Goal: Task Accomplishment & Management: Manage account settings

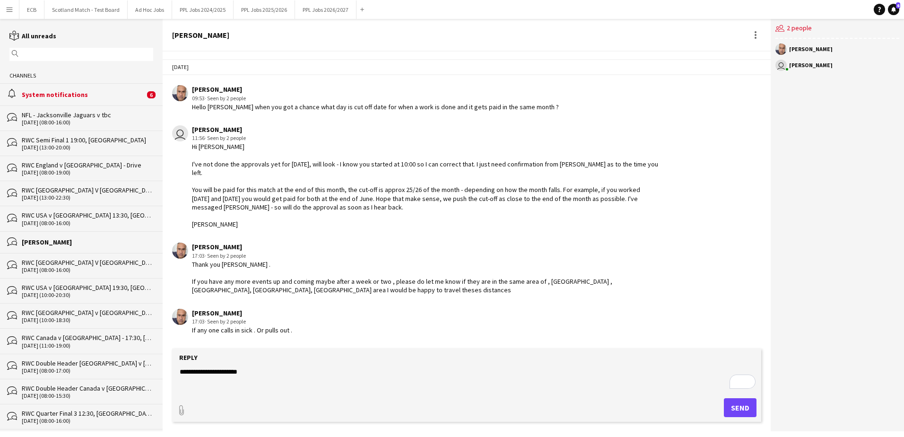
scroll to position [1622, 0]
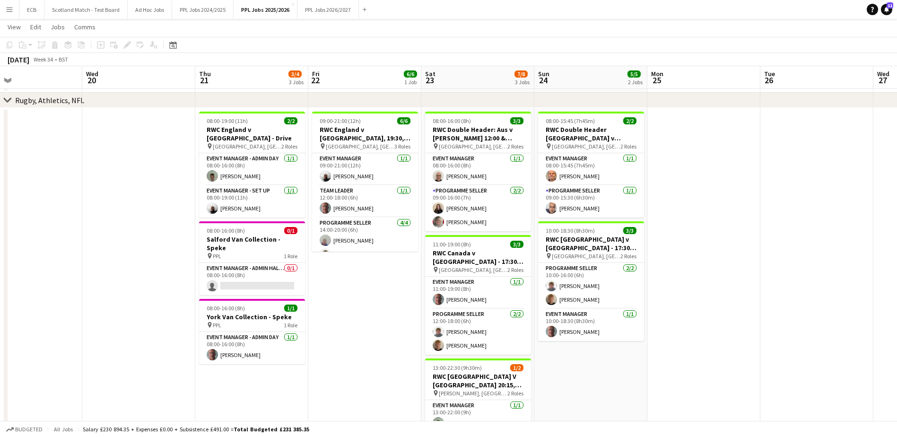
scroll to position [237, 0]
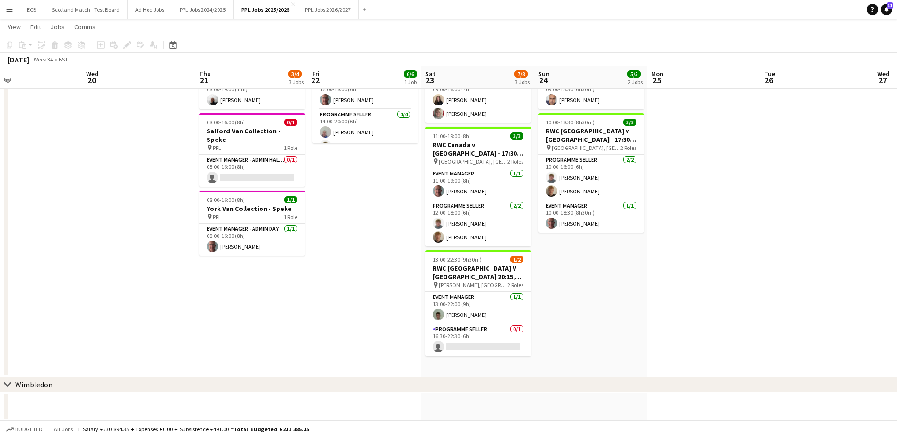
click at [466, 359] on app-date-cell "08:00-16:00 (8h) 3/3 RWC Double Header: Aus v Sam 12:00 & Scot v Wal 14:45 - Sa…" at bounding box center [477, 189] width 113 height 378
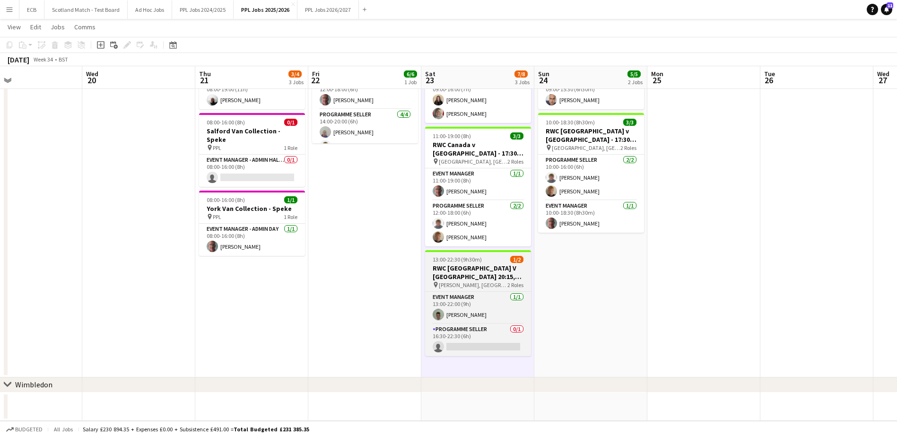
click at [451, 256] on span "13:00-22:30 (9h30m)" at bounding box center [457, 259] width 49 height 7
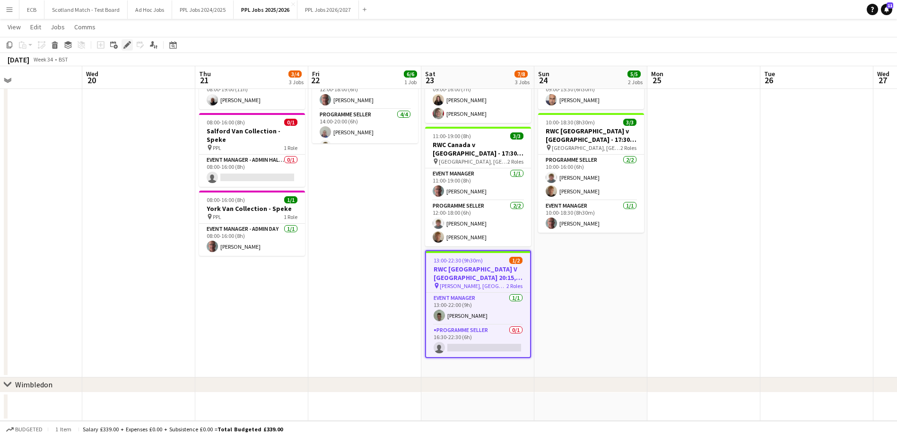
click at [128, 44] on icon at bounding box center [126, 45] width 5 height 5
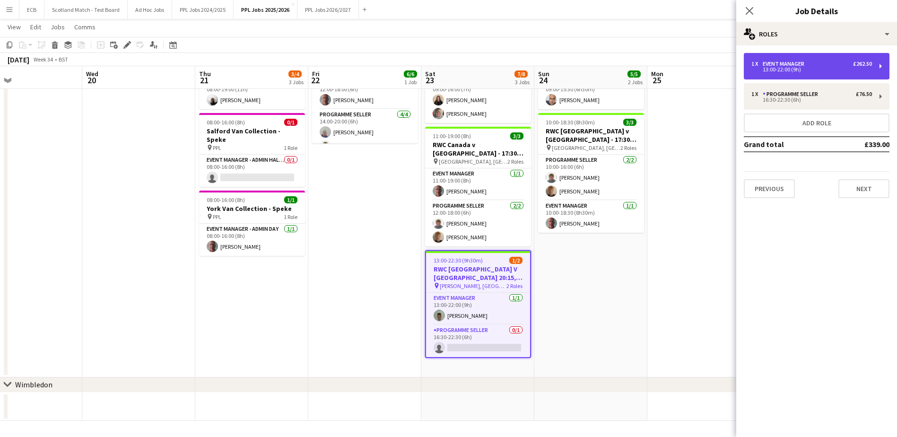
click at [823, 59] on div "1 x Event Manager £262.50 13:00-22:00 (9h)" at bounding box center [817, 66] width 146 height 26
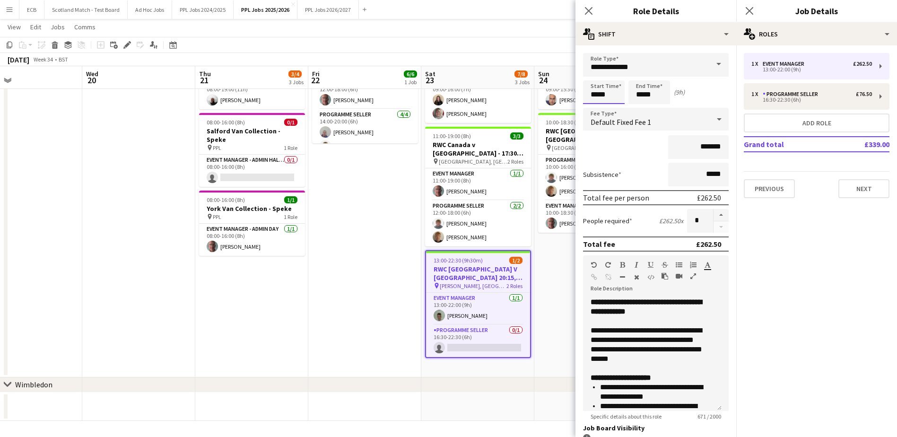
click at [610, 93] on input "*****" at bounding box center [604, 92] width 42 height 24
click at [593, 77] on div at bounding box center [594, 75] width 19 height 9
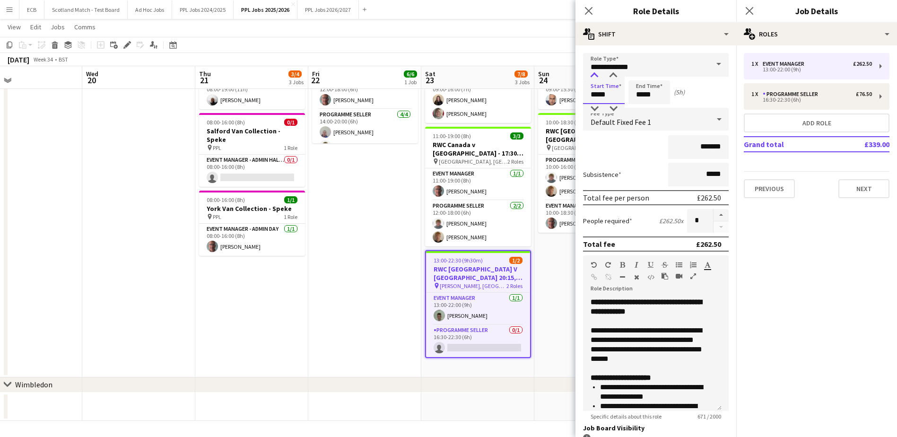
click at [593, 77] on div at bounding box center [594, 75] width 19 height 9
click at [597, 114] on div "Default Fixed Fee 1" at bounding box center [646, 119] width 127 height 23
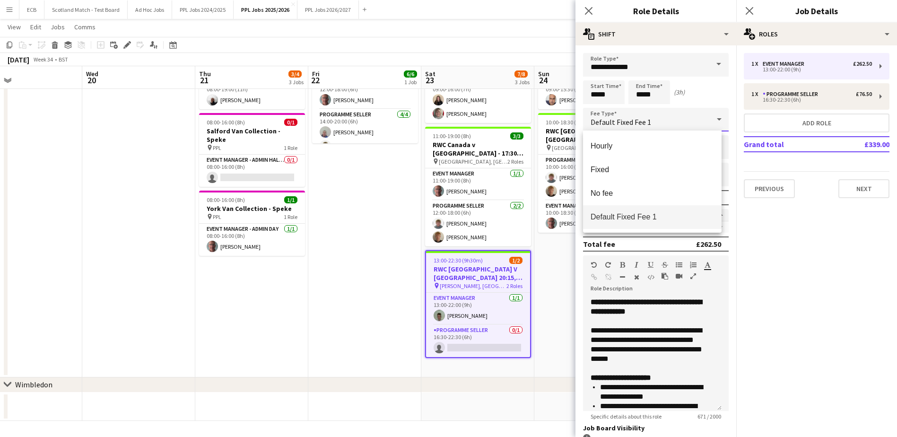
click at [602, 94] on div at bounding box center [448, 218] width 897 height 437
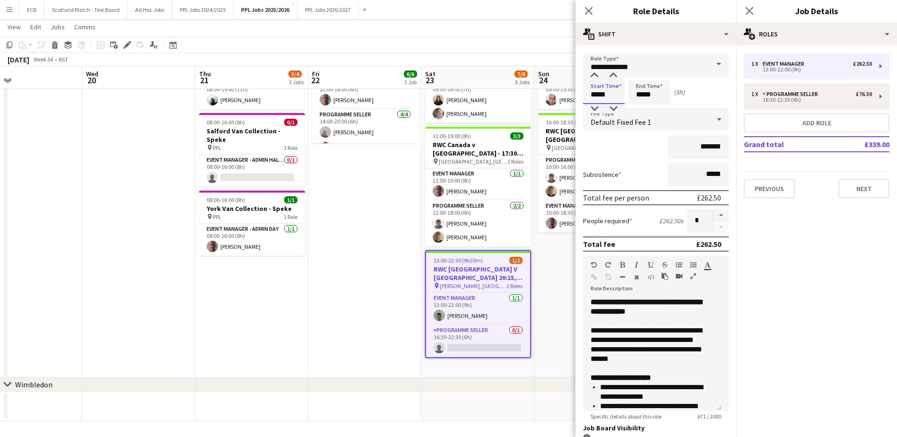
drag, startPoint x: 612, startPoint y: 93, endPoint x: 579, endPoint y: 100, distance: 33.8
click at [579, 100] on form "**********" at bounding box center [655, 285] width 161 height 465
click at [596, 107] on div at bounding box center [594, 108] width 19 height 9
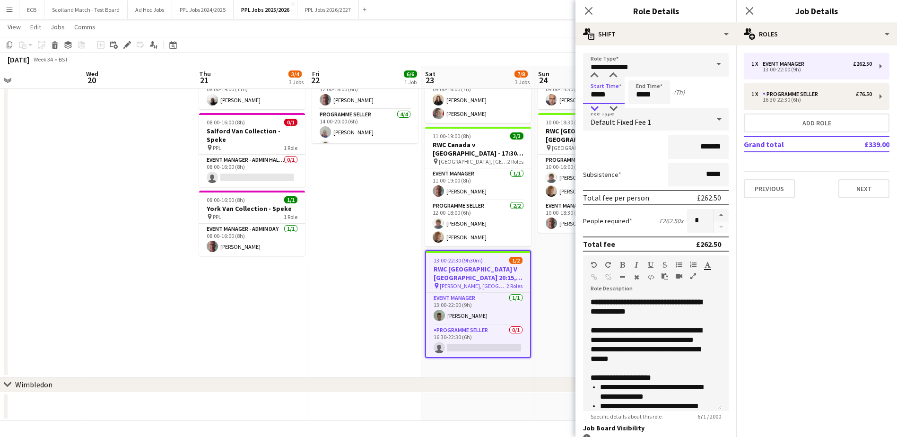
click at [596, 107] on div at bounding box center [594, 108] width 19 height 9
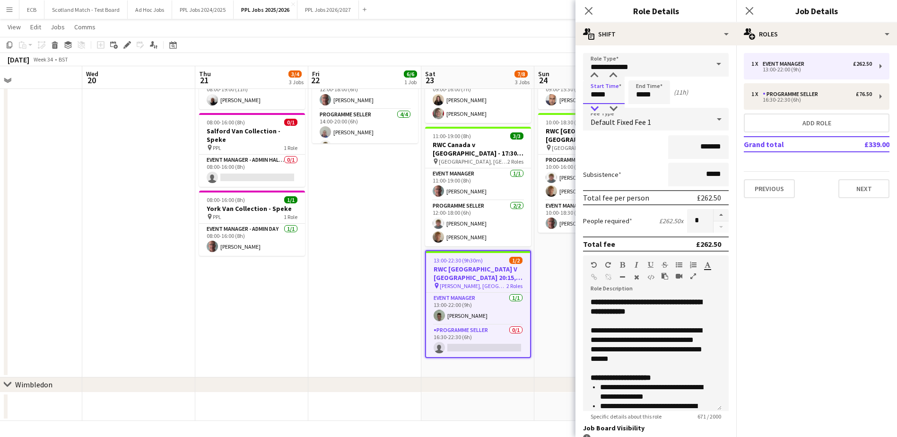
click at [596, 107] on div at bounding box center [594, 108] width 19 height 9
type input "*****"
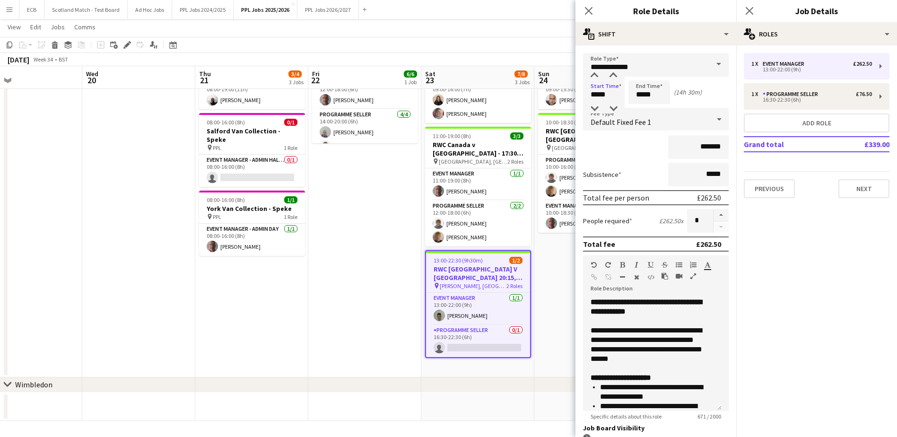
click at [557, 247] on app-date-cell "08:00-15:45 (7h45m) 2/2 RWC Double Header Ireland v Japan 12:00 & South Africa …" at bounding box center [590, 189] width 113 height 378
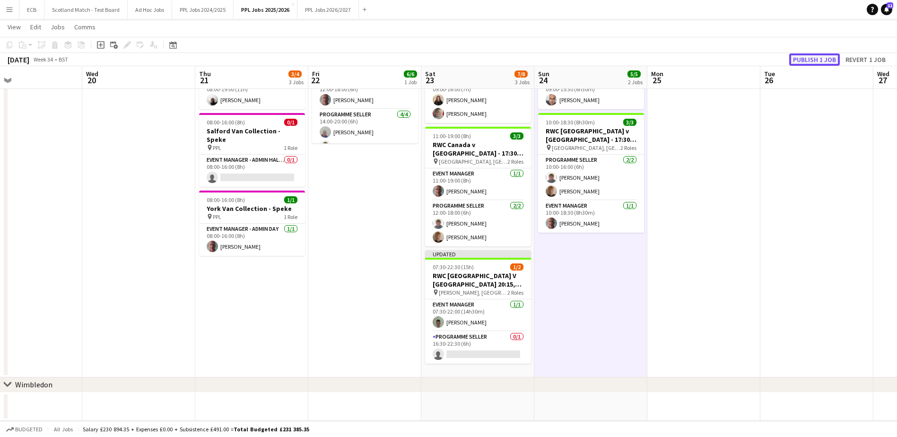
click at [818, 54] on button "Publish 1 job" at bounding box center [814, 59] width 51 height 12
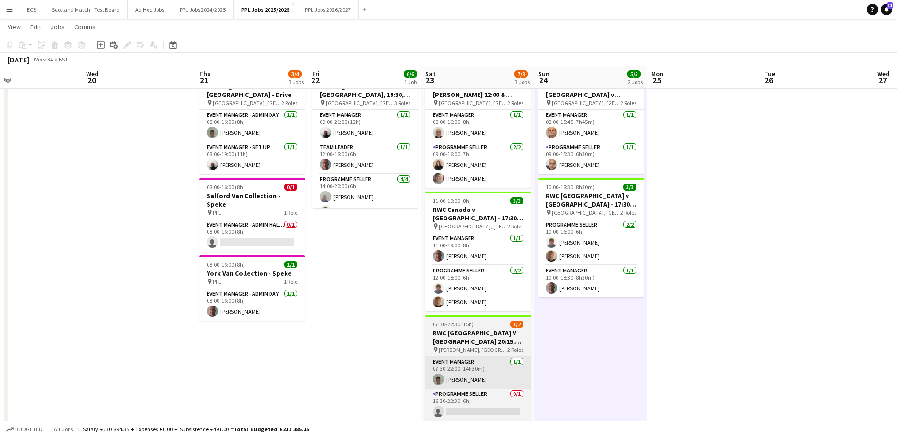
scroll to position [173, 0]
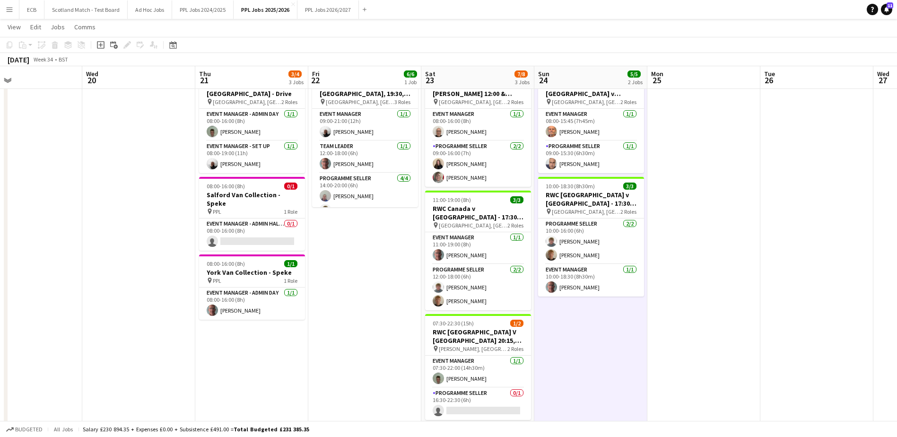
click at [569, 330] on app-date-cell "08:00-15:45 (7h45m) 2/2 RWC Double Header Ireland v Japan 12:00 & South Africa …" at bounding box center [590, 252] width 113 height 378
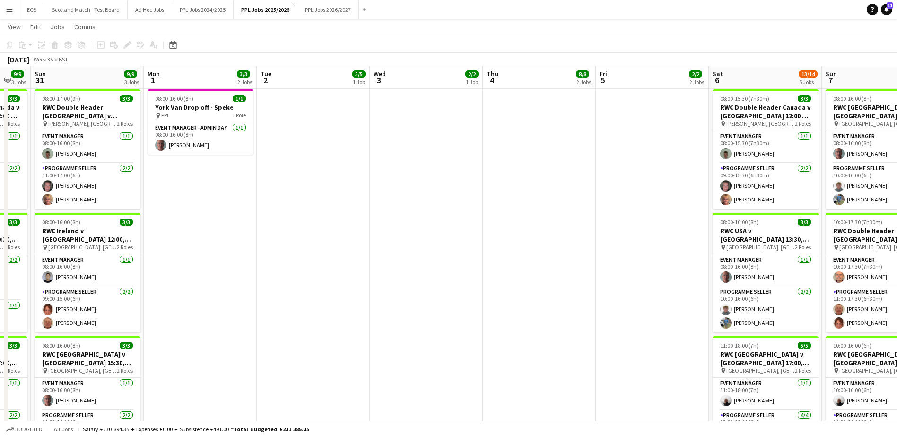
scroll to position [0, 309]
